Goal: Information Seeking & Learning: Learn about a topic

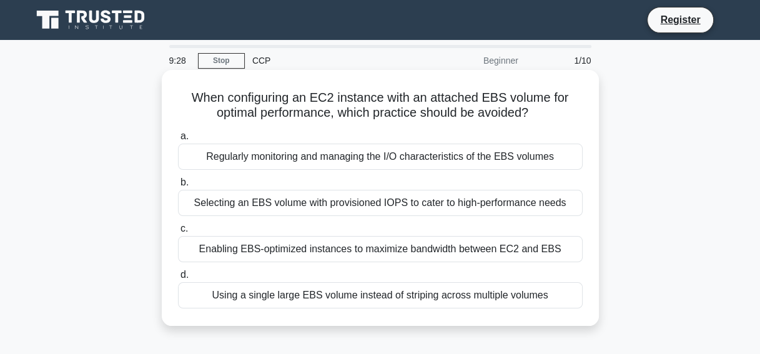
click at [411, 285] on div "Using a single large EBS volume instead of striping across multiple volumes" at bounding box center [380, 295] width 405 height 26
click at [178, 279] on input "d. Using a single large EBS volume instead of striping across multiple volumes" at bounding box center [178, 275] width 0 height 8
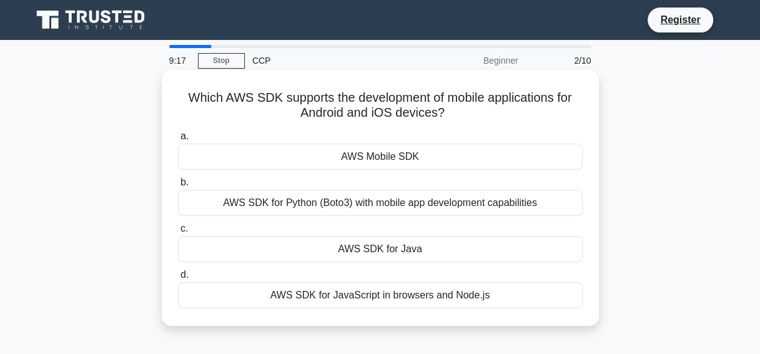
click at [383, 159] on div "AWS Mobile SDK" at bounding box center [380, 157] width 405 height 26
click at [178, 141] on input "a. AWS Mobile SDK" at bounding box center [178, 136] width 0 height 8
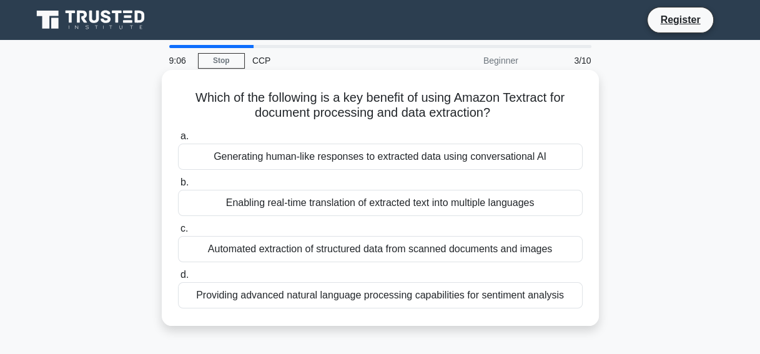
click at [365, 163] on div "Generating human-like responses to extracted data using conversational AI" at bounding box center [380, 157] width 405 height 26
click at [178, 141] on input "a. Generating human-like responses to extracted data using conversational AI" at bounding box center [178, 136] width 0 height 8
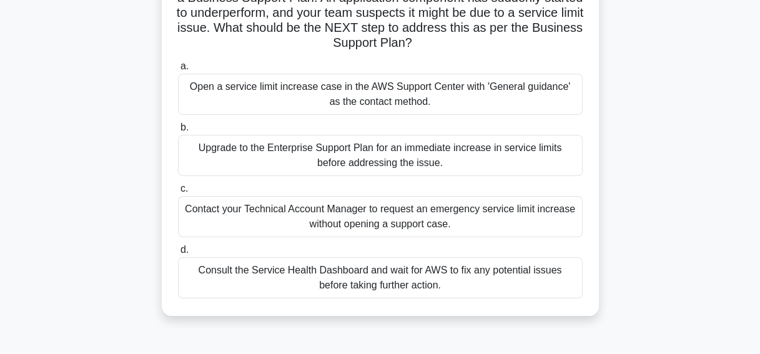
scroll to position [116, 0]
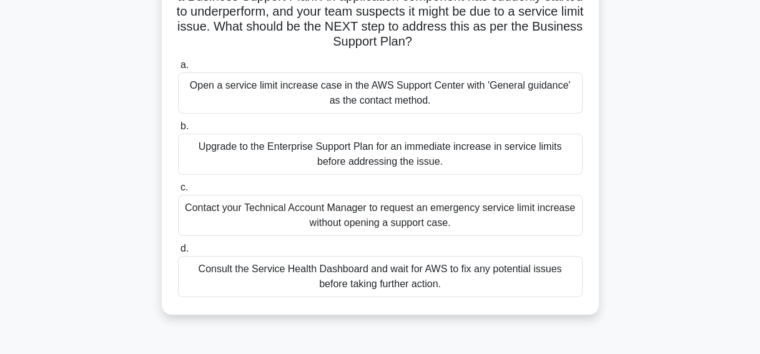
click at [399, 86] on div "Open a service limit increase case in the AWS Support Center with 'General guid…" at bounding box center [380, 92] width 405 height 41
click at [178, 69] on input "a. Open a service limit increase case in the AWS Support Center with 'General g…" at bounding box center [178, 65] width 0 height 8
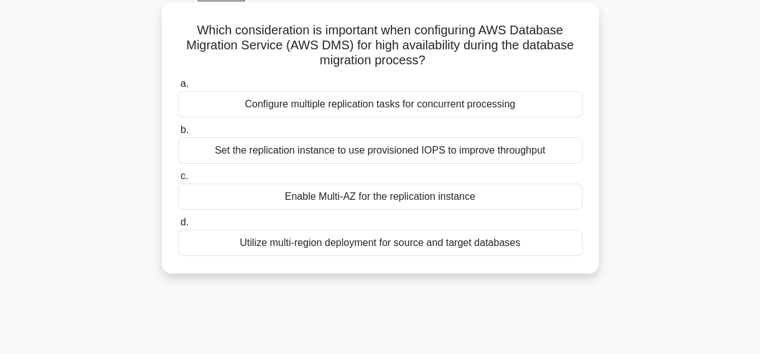
scroll to position [73, 0]
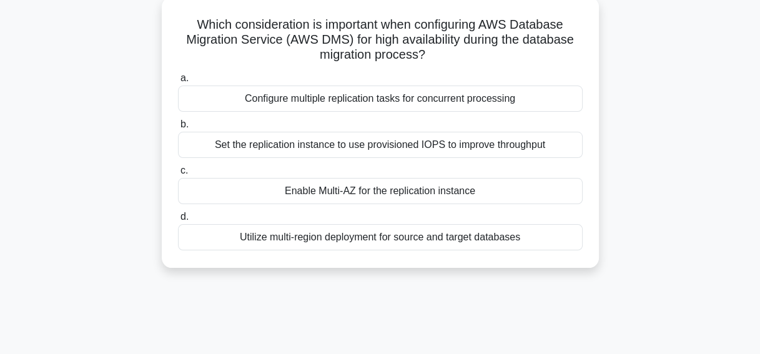
click at [438, 183] on div "Enable Multi-AZ for the replication instance" at bounding box center [380, 191] width 405 height 26
click at [178, 175] on input "c. Enable Multi-AZ for the replication instance" at bounding box center [178, 171] width 0 height 8
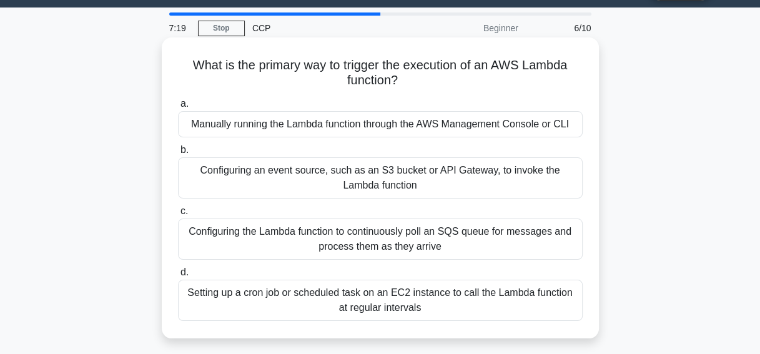
scroll to position [34, 0]
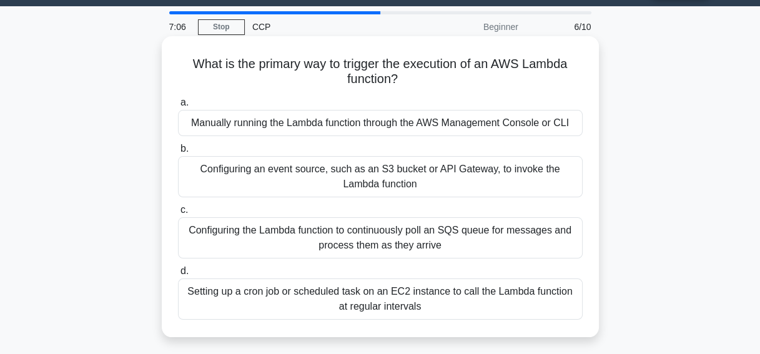
click at [404, 175] on div "Configuring an event source, such as an S3 bucket or API Gateway, to invoke the…" at bounding box center [380, 176] width 405 height 41
click at [178, 153] on input "b. Configuring an event source, such as an S3 bucket or API Gateway, to invoke …" at bounding box center [178, 149] width 0 height 8
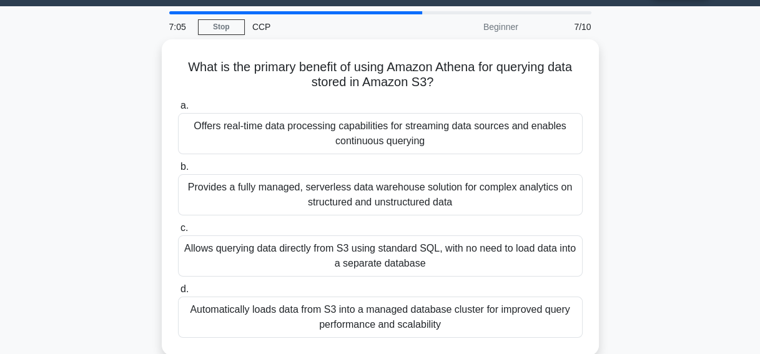
scroll to position [0, 0]
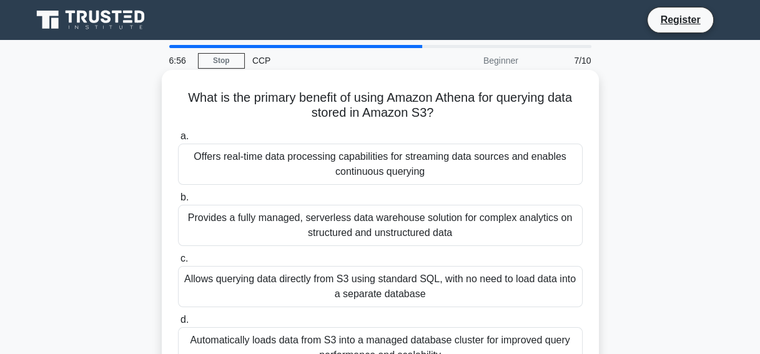
click at [423, 167] on div "Offers real-time data processing capabilities for streaming data sources and en…" at bounding box center [380, 164] width 405 height 41
click at [178, 141] on input "a. Offers real-time data processing capabilities for streaming data sources and…" at bounding box center [178, 136] width 0 height 8
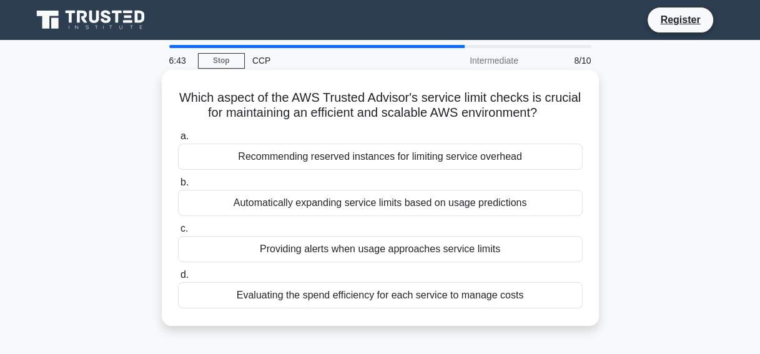
click at [409, 162] on div "Recommending reserved instances for limiting service overhead" at bounding box center [380, 157] width 405 height 26
click at [178, 141] on input "a. Recommending reserved instances for limiting service overhead" at bounding box center [178, 136] width 0 height 8
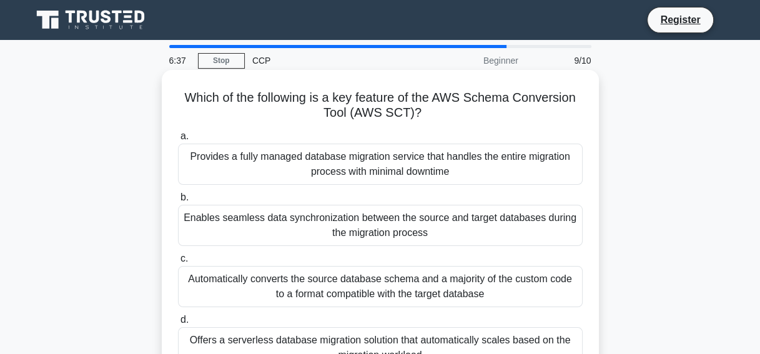
click at [393, 157] on div "Provides a fully managed database migration service that handles the entire mig…" at bounding box center [380, 164] width 405 height 41
click at [178, 141] on input "a. Provides a fully managed database migration service that handles the entire …" at bounding box center [178, 136] width 0 height 8
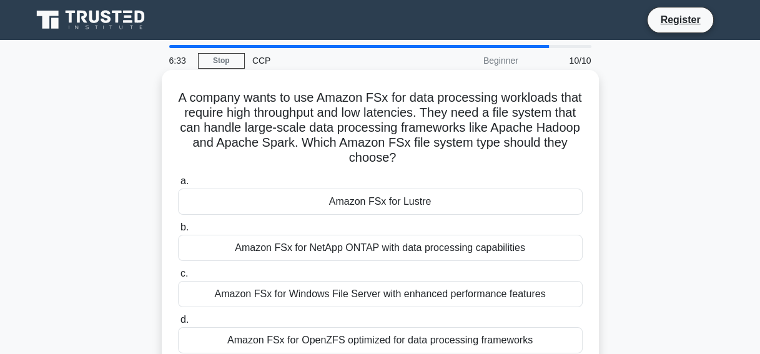
click at [375, 186] on label "a. Amazon FSx for Lustre" at bounding box center [380, 194] width 405 height 41
click at [178, 185] on input "a. Amazon FSx for Lustre" at bounding box center [178, 181] width 0 height 8
